Goal: Information Seeking & Learning: Learn about a topic

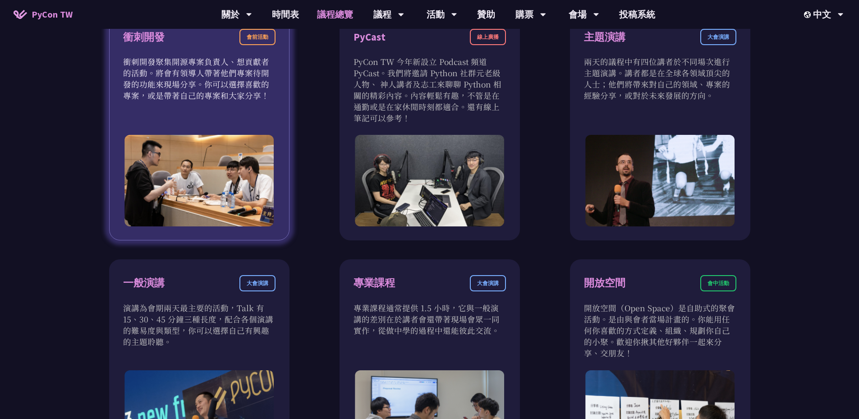
scroll to position [496, 0]
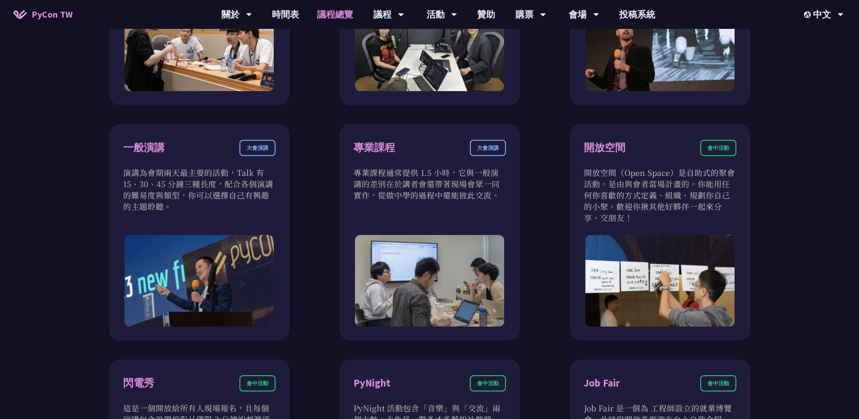
click at [349, 15] on link "議程總覽" at bounding box center [335, 14] width 54 height 29
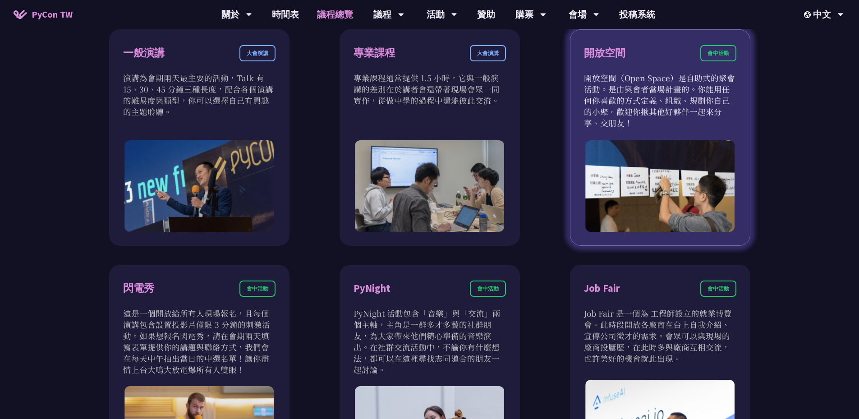
scroll to position [637, 0]
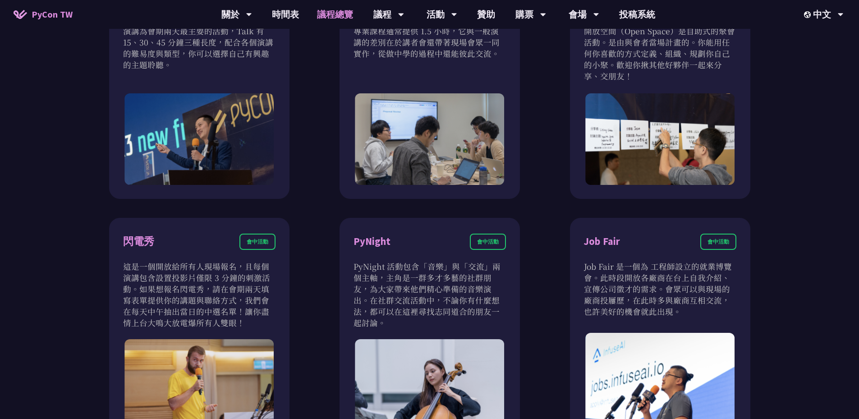
click at [334, 20] on link "議程總覽" at bounding box center [335, 14] width 54 height 29
click at [324, 15] on link "議程總覽" at bounding box center [335, 14] width 54 height 29
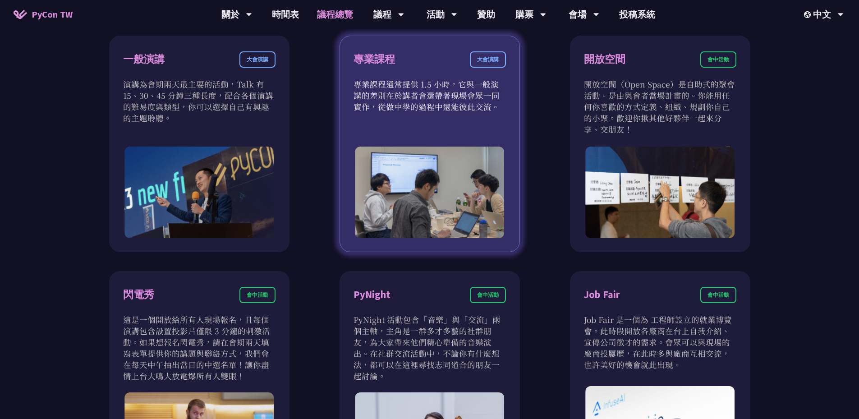
scroll to position [496, 0]
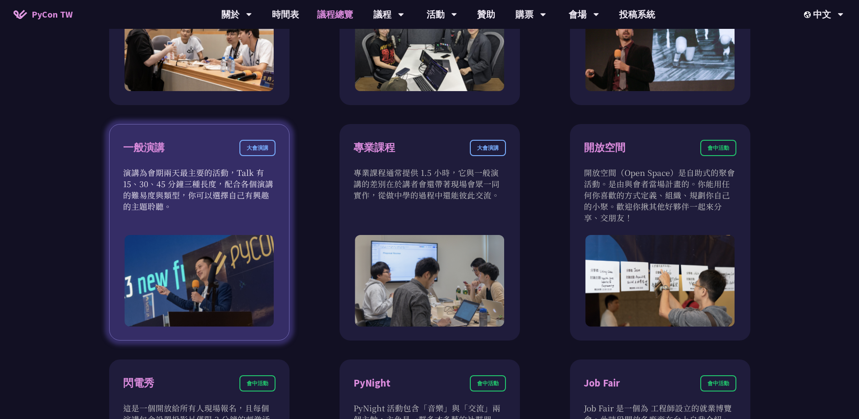
click at [260, 149] on div "大會演講" at bounding box center [257, 148] width 36 height 16
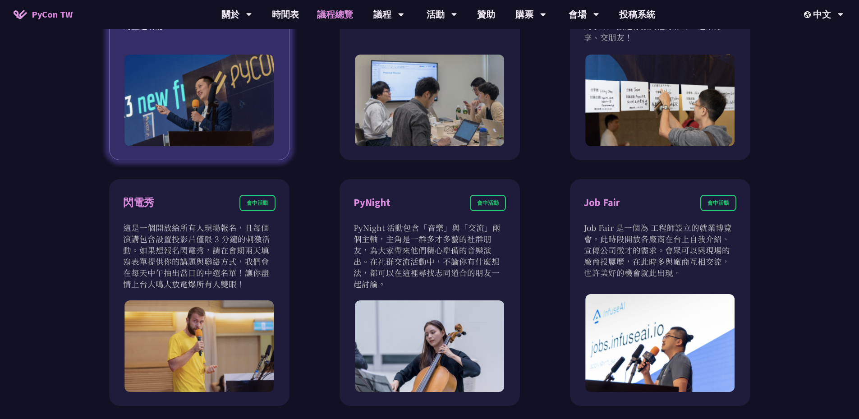
click at [212, 155] on div "一般演講 大會演講 演講為會期兩天最主要的活動，Talk 有 15、30、45 分鐘三種長度，配合各個演講的難易度與類型，你可以選擇自己有興趣的主題聆聽。" at bounding box center [199, 52] width 180 height 216
click at [213, 132] on img at bounding box center [199, 100] width 150 height 91
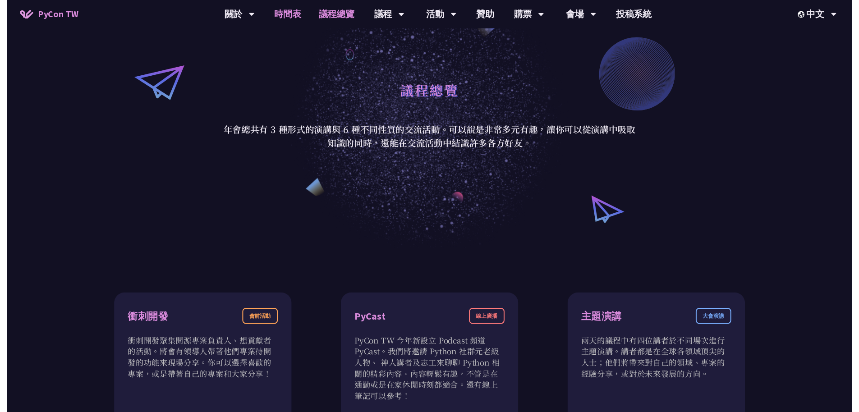
scroll to position [0, 0]
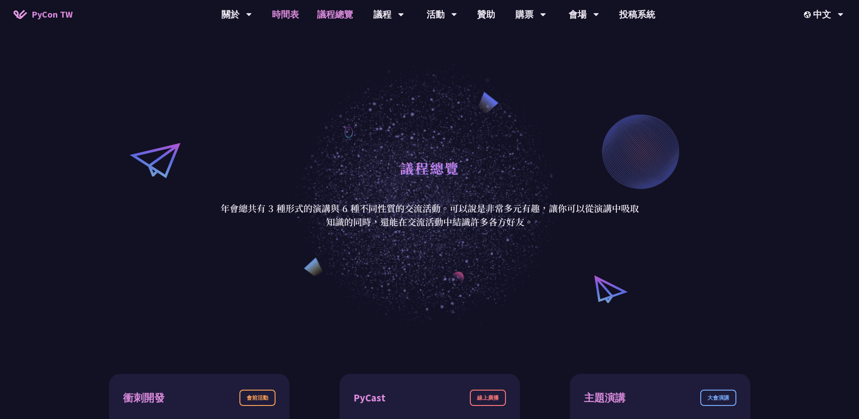
click at [285, 10] on link "時間表" at bounding box center [285, 14] width 45 height 29
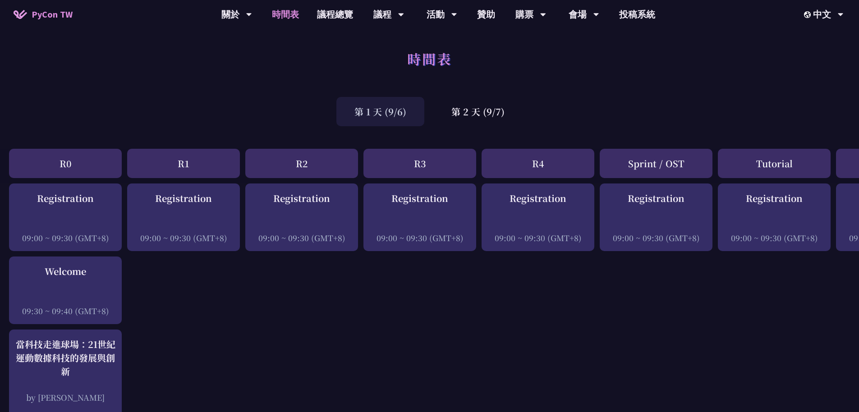
drag, startPoint x: 856, startPoint y: 54, endPoint x: 863, endPoint y: 56, distance: 7.9
click at [856, 58] on div "時間表" at bounding box center [429, 68] width 859 height 47
click at [497, 109] on div "第 2 天 (9/7)" at bounding box center [477, 111] width 89 height 29
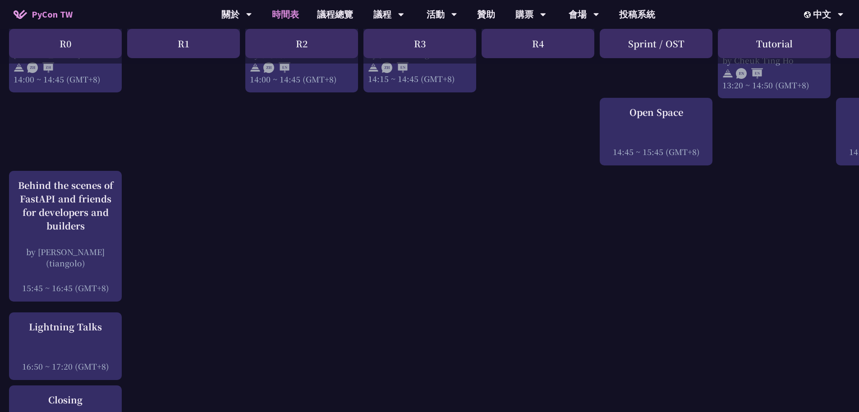
scroll to position [1217, 0]
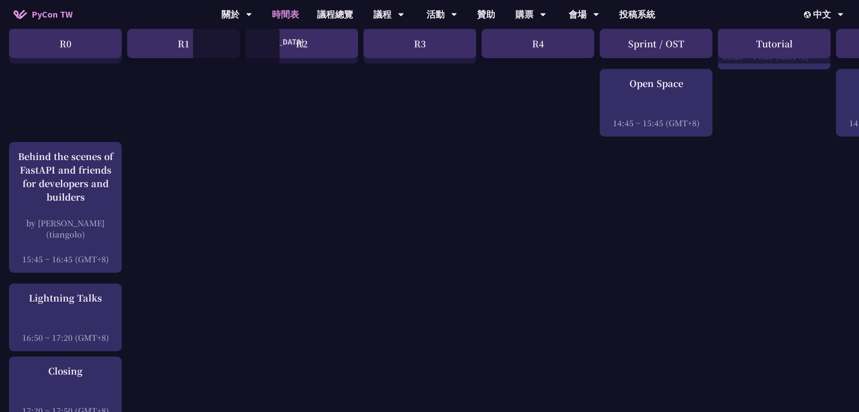
click at [43, 9] on span "PyCon TW" at bounding box center [52, 15] width 41 height 14
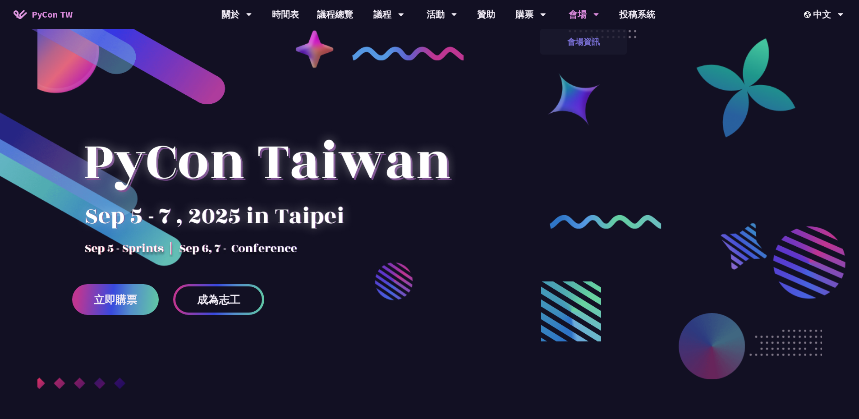
click at [589, 36] on link "會場資訊" at bounding box center [583, 41] width 87 height 21
